Goal: Task Accomplishment & Management: Understand process/instructions

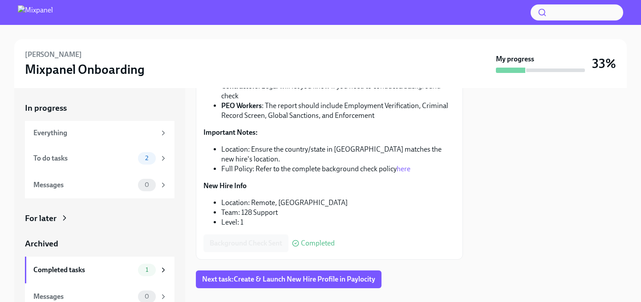
scroll to position [155, 0]
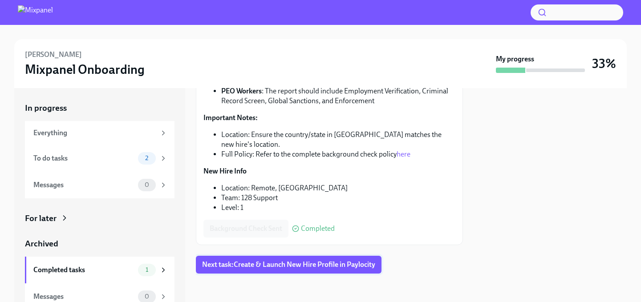
click at [242, 265] on span "Next task : Create & Launch New Hire Profile in Paylocity" at bounding box center [288, 265] width 173 height 9
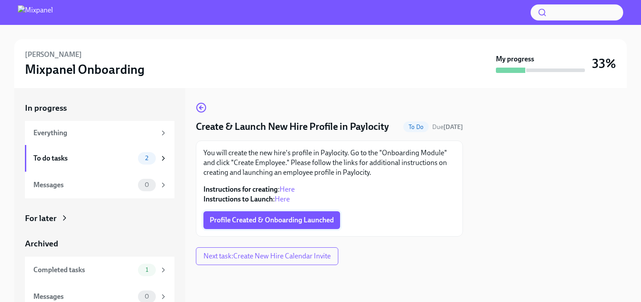
click at [251, 228] on button "Profile Created & Onboarding Launched" at bounding box center [272, 221] width 137 height 18
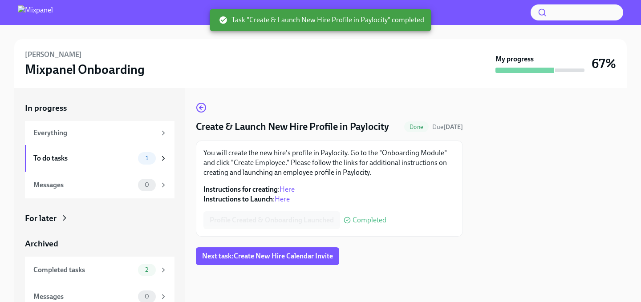
click at [252, 266] on div at bounding box center [329, 279] width 267 height 28
click at [255, 258] on span "Next task : Create New Hire Calendar Invite" at bounding box center [267, 256] width 131 height 9
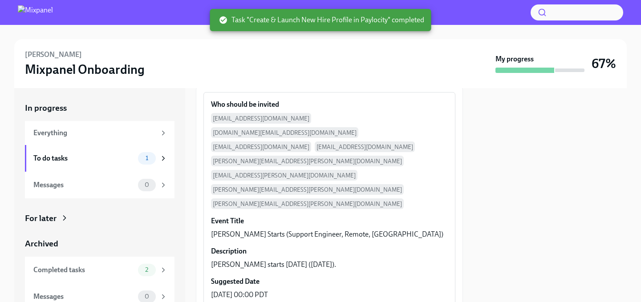
scroll to position [92, 0]
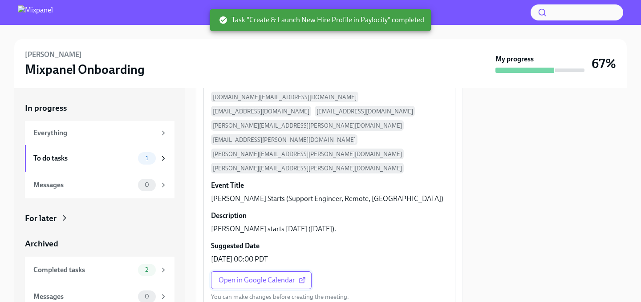
click at [259, 276] on span "Open in Google Calendar" at bounding box center [261, 280] width 85 height 9
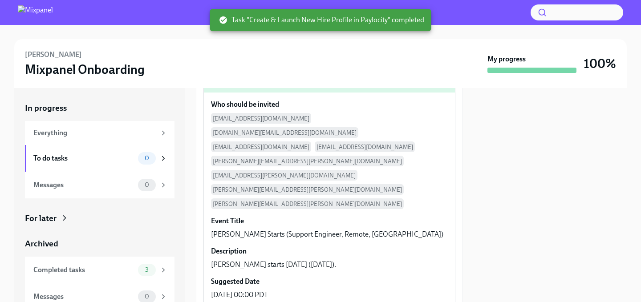
scroll to position [127, 0]
